Goal: Navigation & Orientation: Find specific page/section

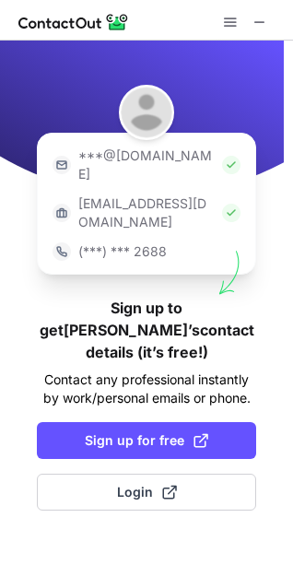
click at [267, 35] on div at bounding box center [146, 20] width 293 height 41
click at [251, 11] on button at bounding box center [260, 22] width 22 height 22
